Goal: Navigation & Orientation: Find specific page/section

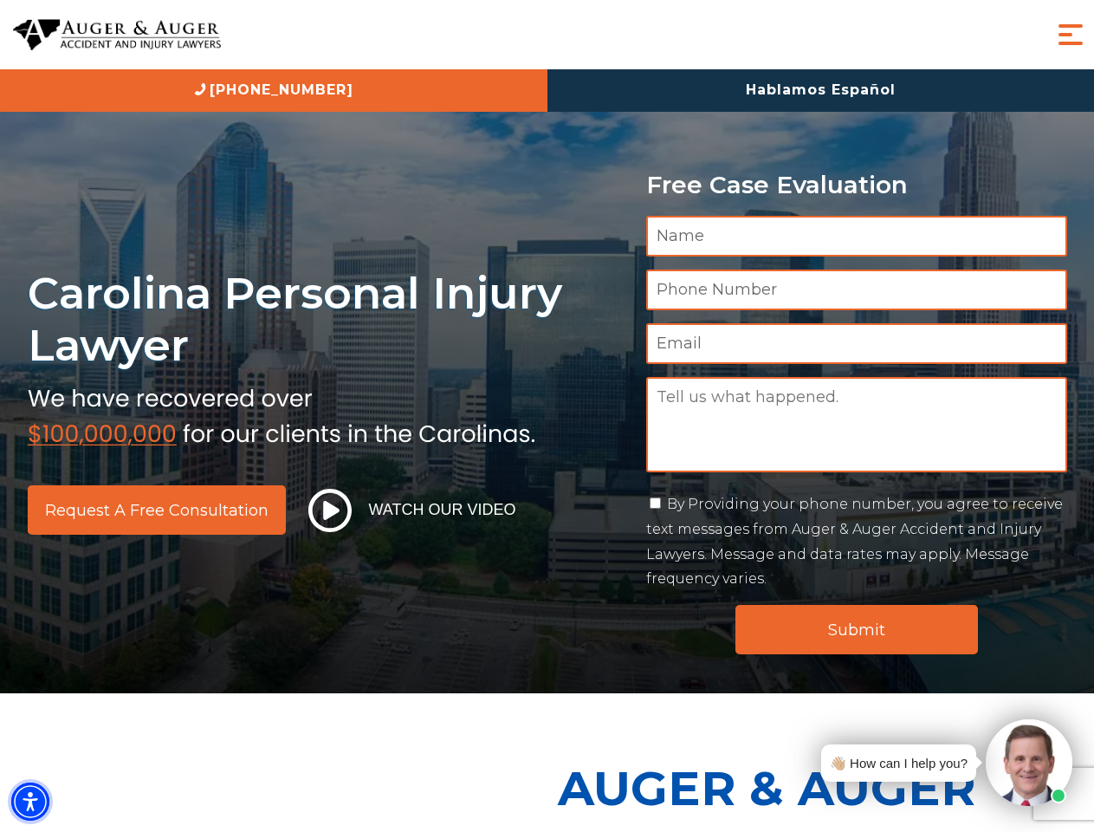
click at [30, 801] on img "Accessibility Menu" at bounding box center [30, 801] width 38 height 38
